Goal: Task Accomplishment & Management: Use online tool/utility

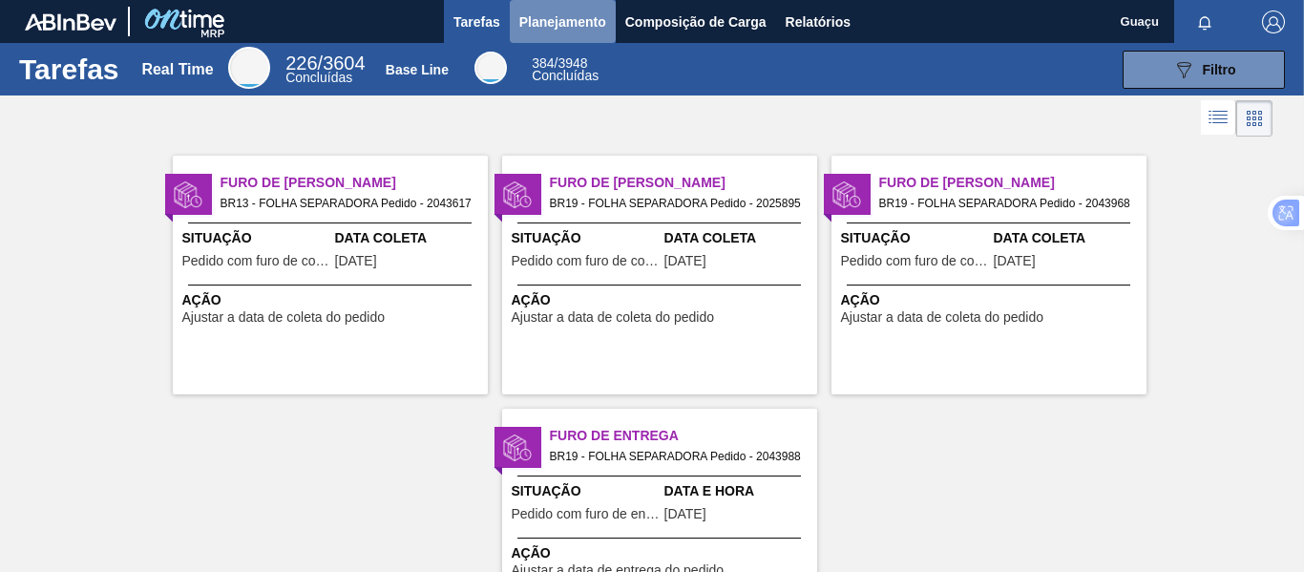
click at [572, 10] on span "Planejamento" at bounding box center [562, 21] width 87 height 23
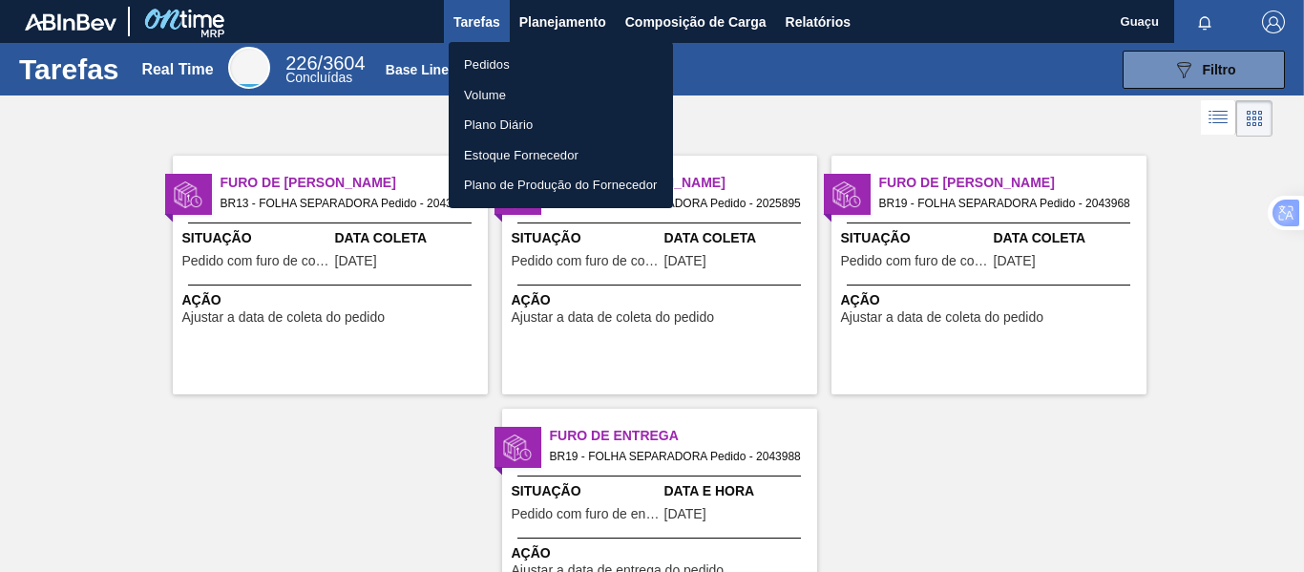
click at [533, 67] on li "Pedidos" at bounding box center [560, 65] width 224 height 31
